Goal: Task Accomplishment & Management: Use online tool/utility

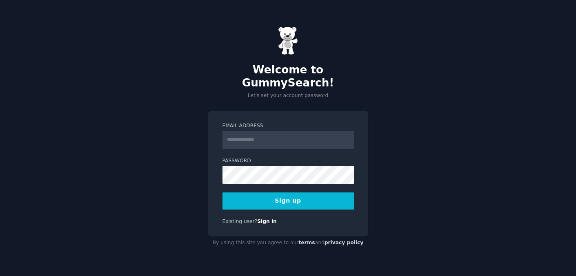
click at [282, 131] on input "Email Address" at bounding box center [287, 140] width 131 height 18
type input "**********"
click at [289, 193] on button "Sign up" at bounding box center [287, 201] width 131 height 17
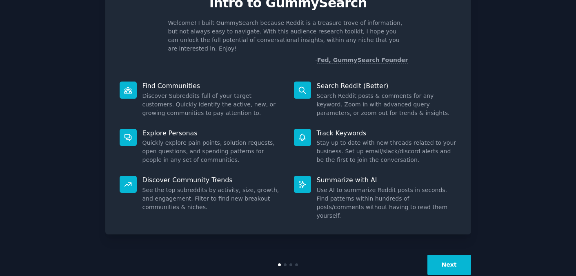
scroll to position [43, 0]
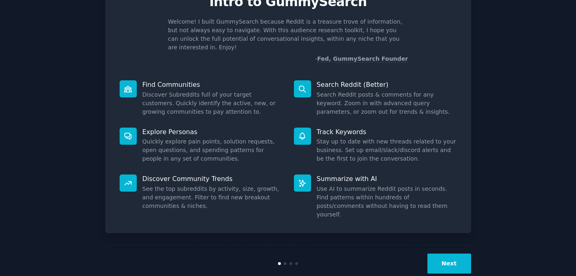
click at [456, 259] on div "Next" at bounding box center [288, 264] width 366 height 38
click at [453, 254] on button "Next" at bounding box center [449, 264] width 44 height 20
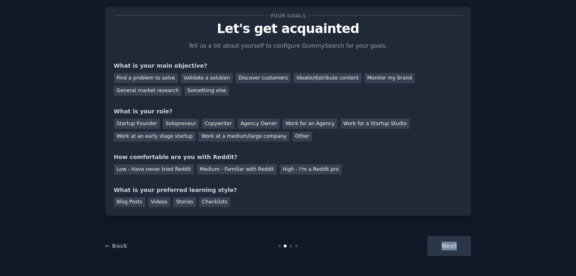
click at [453, 251] on div "Next" at bounding box center [410, 246] width 122 height 20
click at [445, 248] on div "Next" at bounding box center [410, 246] width 122 height 20
click at [151, 79] on div "Find a problem to solve" at bounding box center [146, 78] width 64 height 10
click at [196, 80] on div "Validate a solution" at bounding box center [207, 78] width 52 height 10
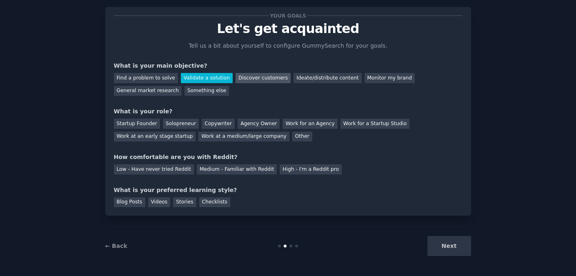
click at [244, 80] on div "Discover customers" at bounding box center [263, 78] width 55 height 10
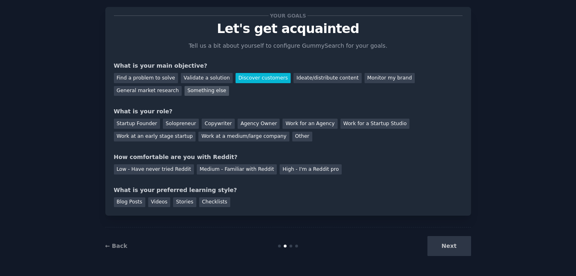
click at [187, 91] on div "Something else" at bounding box center [207, 91] width 44 height 10
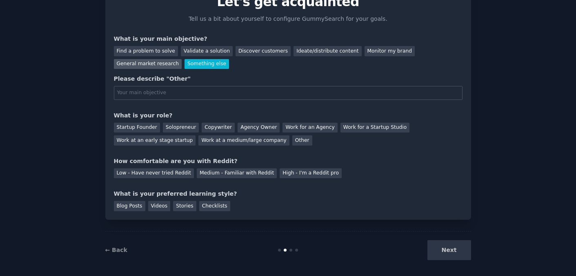
click at [151, 66] on div "General market research" at bounding box center [148, 64] width 68 height 10
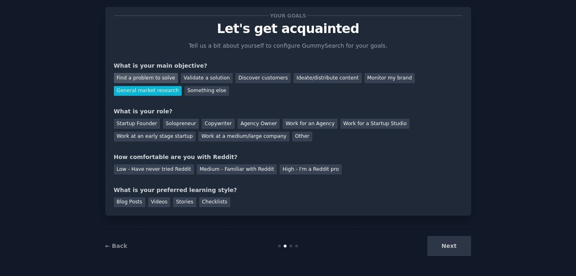
click at [151, 75] on div "Find a problem to solve" at bounding box center [146, 78] width 64 height 10
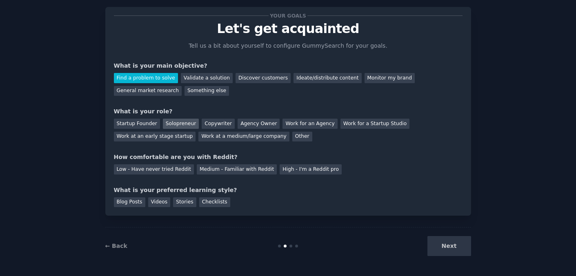
click at [173, 123] on div "Solopreneur" at bounding box center [181, 124] width 36 height 10
click at [289, 169] on div "High - I'm a Reddit pro" at bounding box center [311, 170] width 62 height 10
click at [211, 199] on div "Checklists" at bounding box center [214, 203] width 31 height 10
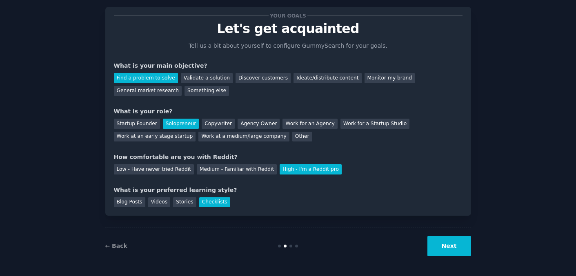
click at [450, 242] on button "Next" at bounding box center [449, 246] width 44 height 20
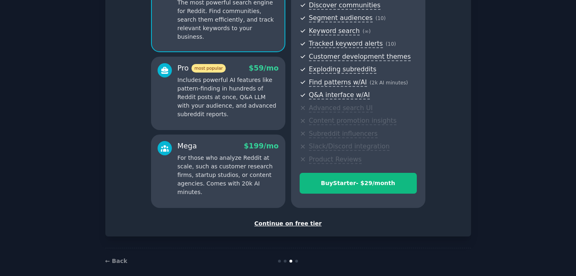
scroll to position [94, 0]
click at [300, 223] on div "Continue on free tier" at bounding box center [288, 224] width 349 height 9
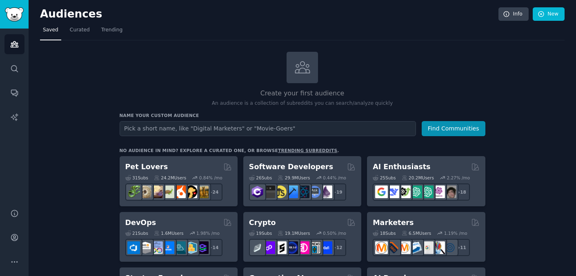
click at [310, 131] on input "text" at bounding box center [268, 128] width 296 height 15
type input "w"
type input "wallstreetbets"
click at [454, 129] on button "Find Communities" at bounding box center [454, 128] width 64 height 15
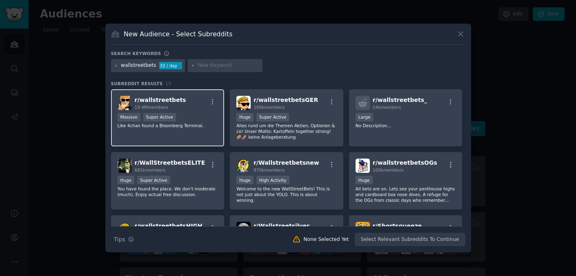
click at [156, 103] on span "r/ wallstreetbets" at bounding box center [160, 100] width 51 height 7
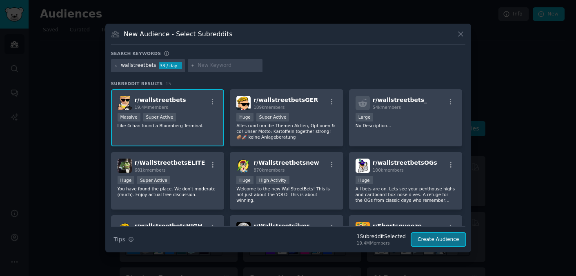
click at [436, 238] on button "Create Audience" at bounding box center [438, 240] width 54 height 14
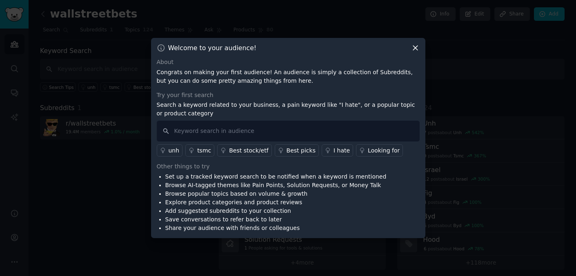
click at [414, 49] on icon at bounding box center [415, 48] width 4 height 4
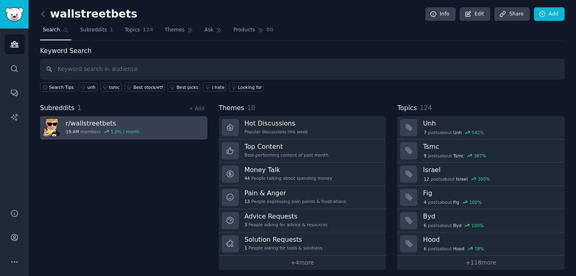
click at [83, 121] on h3 "r/ wallstreetbets" at bounding box center [103, 123] width 74 height 9
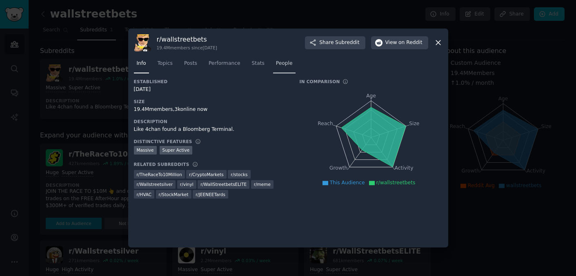
click at [282, 63] on span "People" at bounding box center [284, 63] width 17 height 7
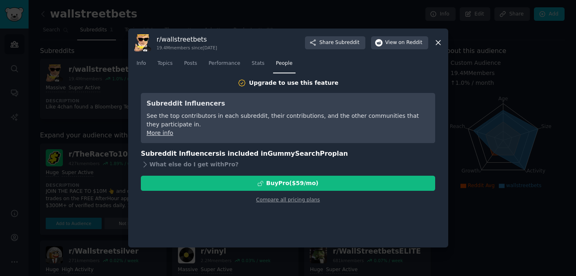
click at [159, 132] on link "More info" at bounding box center [160, 133] width 27 height 7
